Goal: Information Seeking & Learning: Learn about a topic

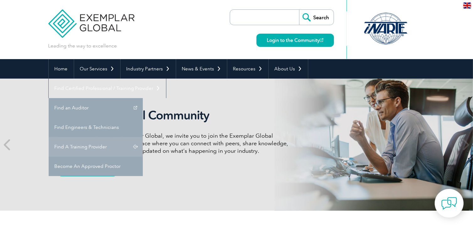
click at [143, 137] on link "Find A Training Provider" at bounding box center [96, 146] width 94 height 19
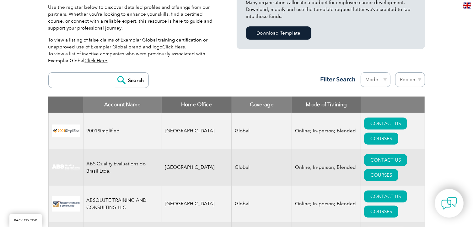
scroll to position [220, 0]
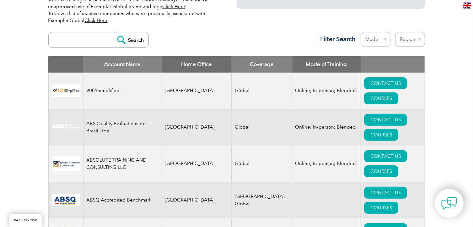
click at [84, 42] on input "search" at bounding box center [83, 39] width 62 height 15
type input "leader"
click at [122, 39] on input "Search" at bounding box center [131, 39] width 35 height 15
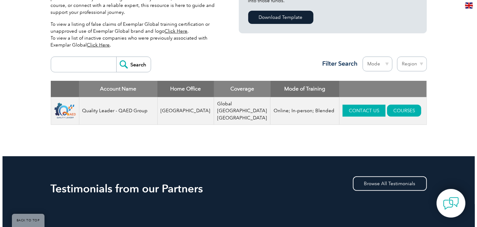
scroll to position [188, 0]
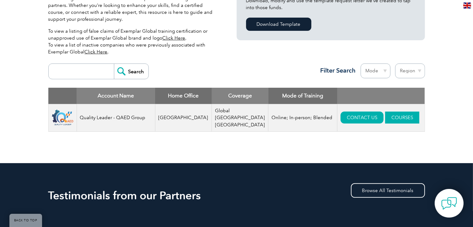
click at [387, 116] on link "COURSES" at bounding box center [402, 117] width 34 height 12
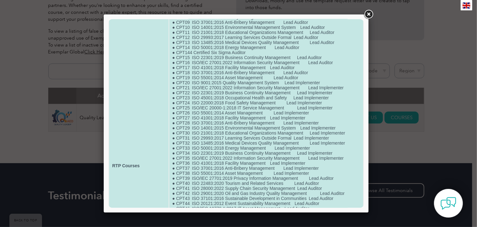
scroll to position [94, 0]
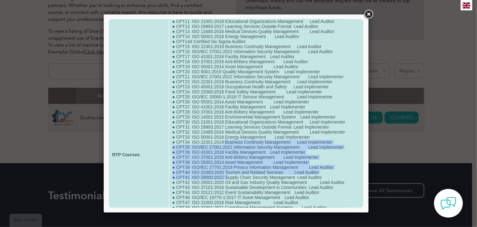
drag, startPoint x: 223, startPoint y: 149, endPoint x: 226, endPoint y: 187, distance: 37.7
click at [226, 187] on td "● certified Fire Prevention Specialist (CFPS) ● Certified Inrernal Auditor -CIA…" at bounding box center [266, 153] width 194 height 425
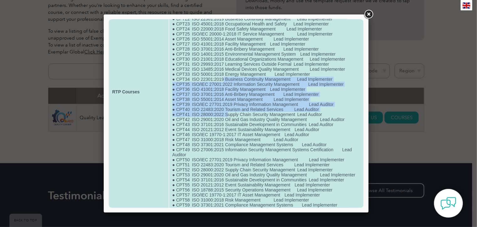
scroll to position [188, 0]
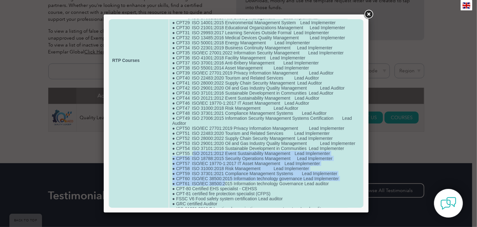
drag, startPoint x: 192, startPoint y: 167, endPoint x: 226, endPoint y: 198, distance: 45.3
click at [226, 198] on td "● certified Fire Prevention Specialist (CFPS) ● Certified Inrernal Auditor -CIA…" at bounding box center [266, 59] width 194 height 425
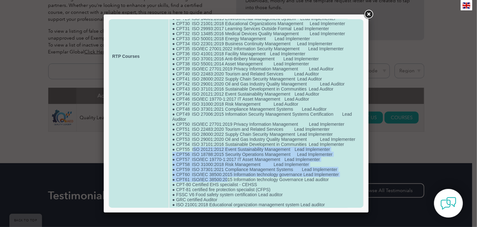
scroll to position [220, 0]
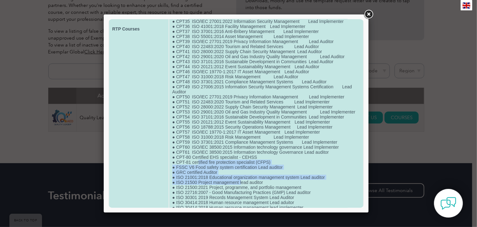
drag, startPoint x: 197, startPoint y: 180, endPoint x: 241, endPoint y: 200, distance: 48.2
click at [241, 200] on td "● certified Fire Prevention Specialist (CFPS) ● Certified Inrernal Auditor -CIA…" at bounding box center [266, 28] width 194 height 425
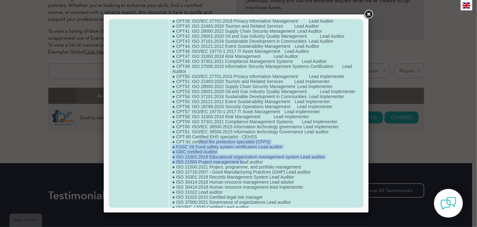
scroll to position [251, 0]
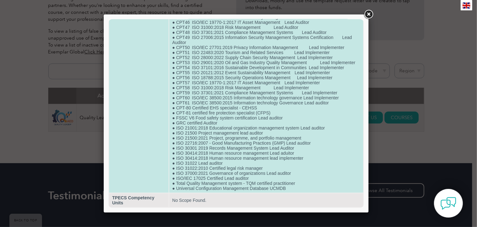
scroll to position [282, 0]
